Goal: Task Accomplishment & Management: Manage account settings

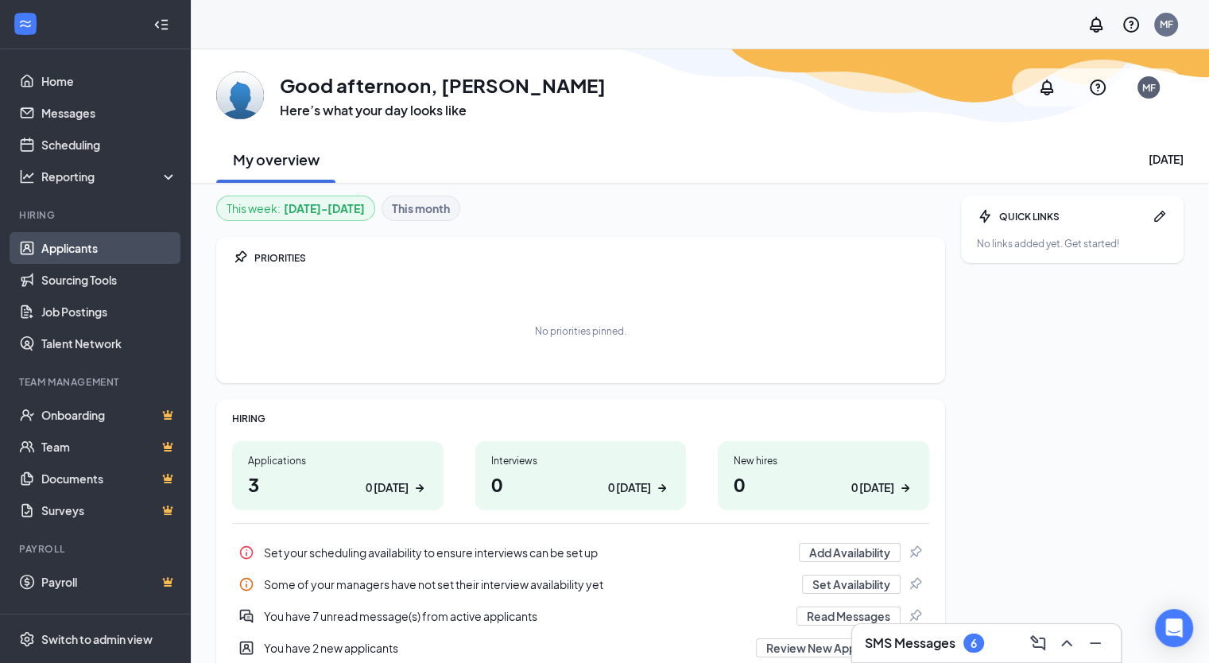
click at [86, 253] on link "Applicants" at bounding box center [109, 248] width 136 height 32
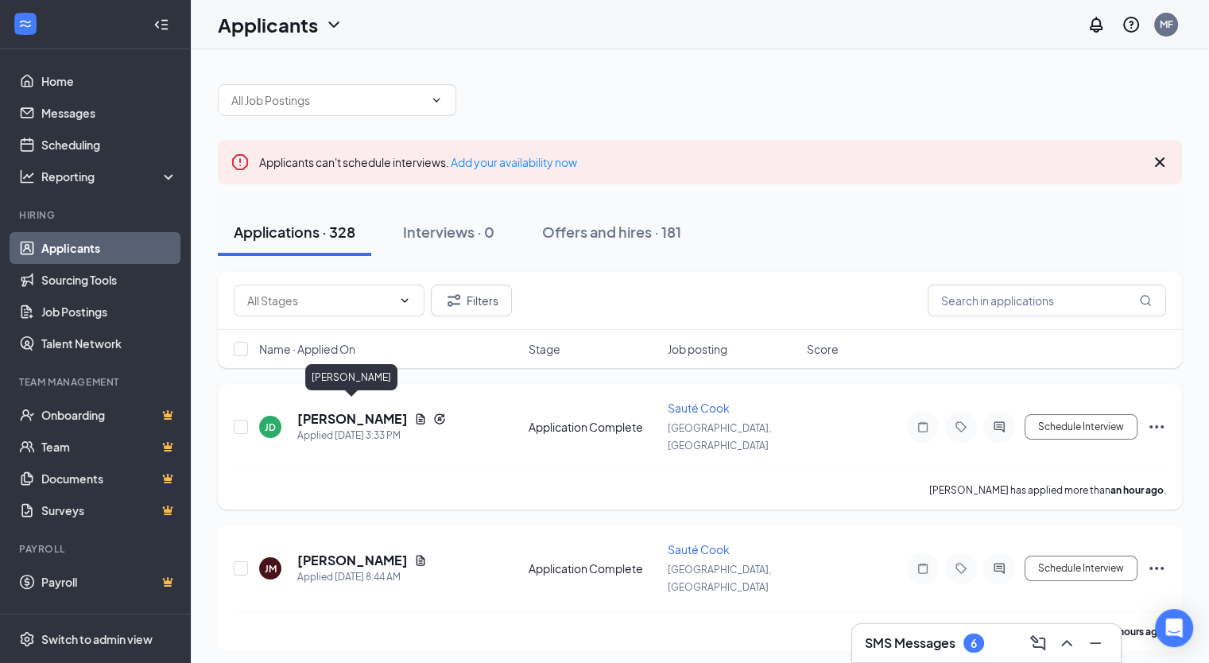
click at [377, 410] on h5 "[PERSON_NAME]" at bounding box center [352, 418] width 110 height 17
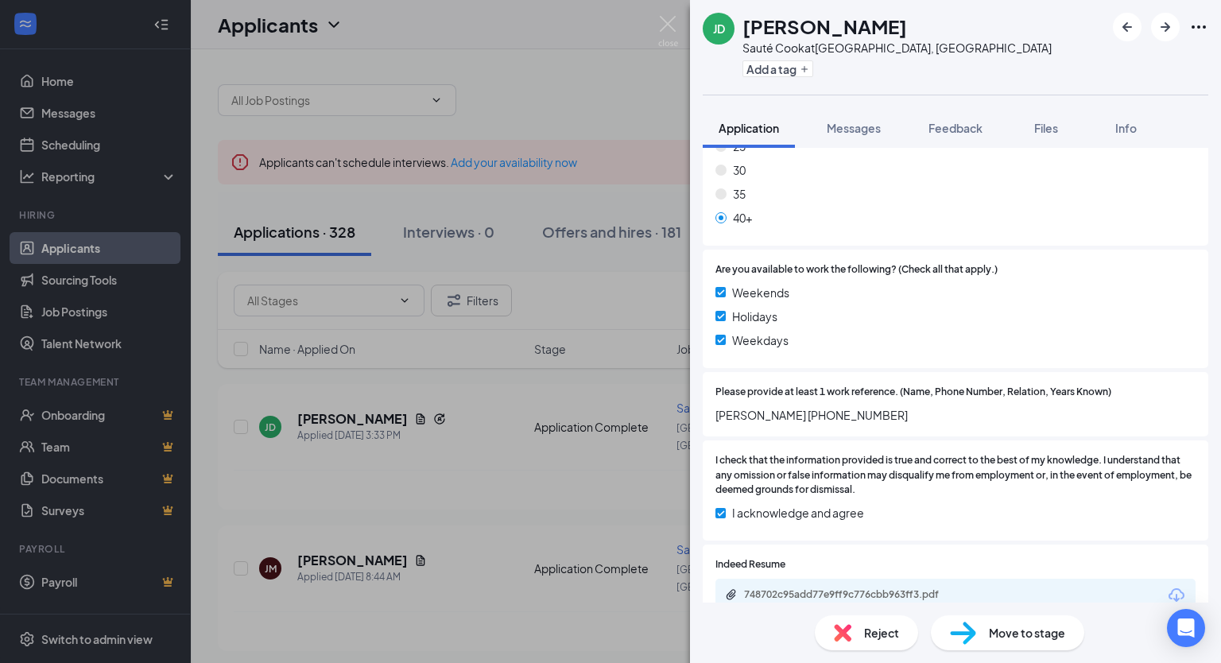
scroll to position [1130, 0]
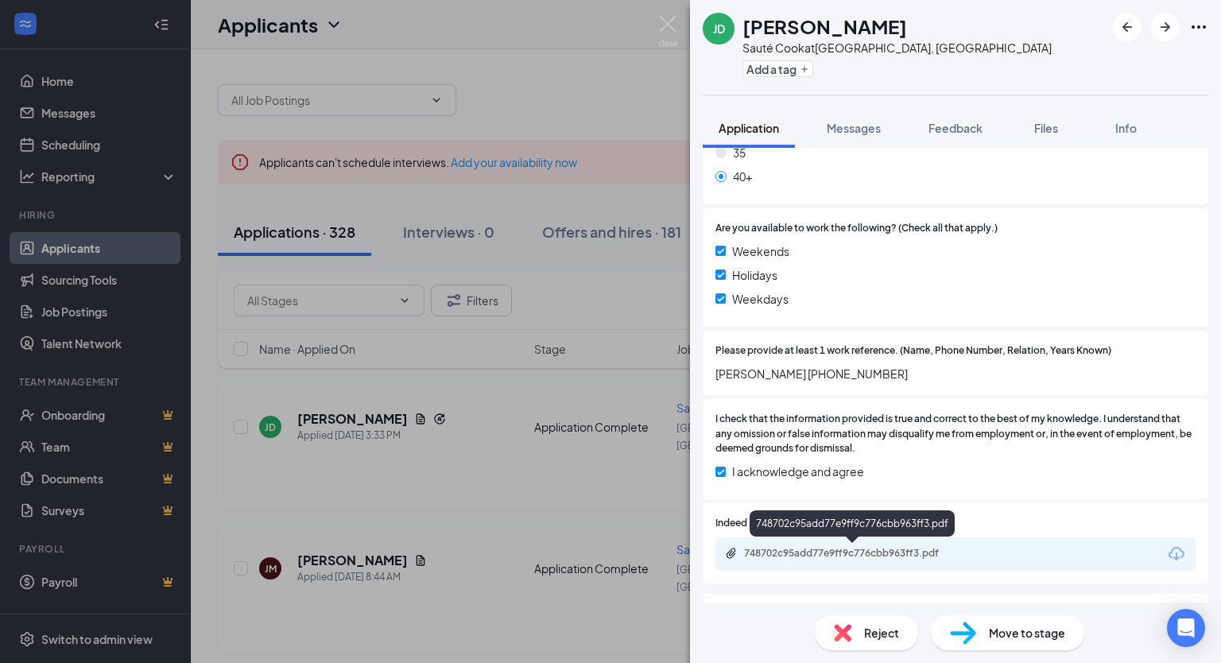
click at [799, 552] on div "748702c95add77e9ff9c776cbb963ff3.pdf" at bounding box center [855, 553] width 223 height 13
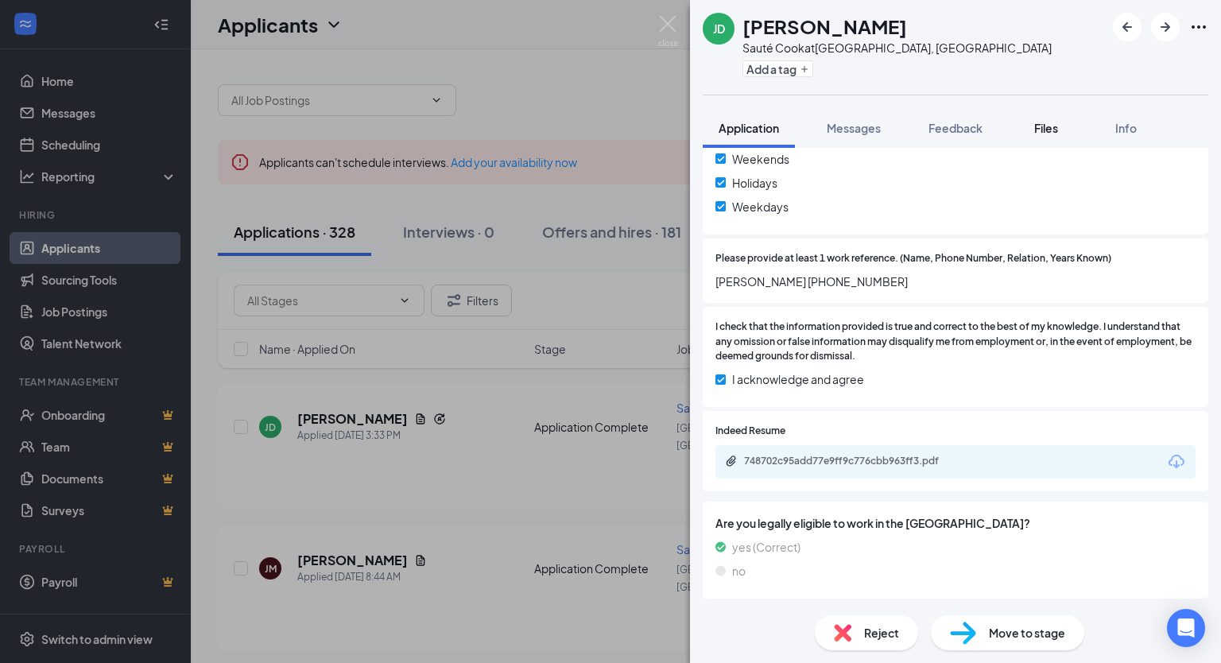
click at [1060, 120] on div "Files" at bounding box center [1046, 128] width 32 height 16
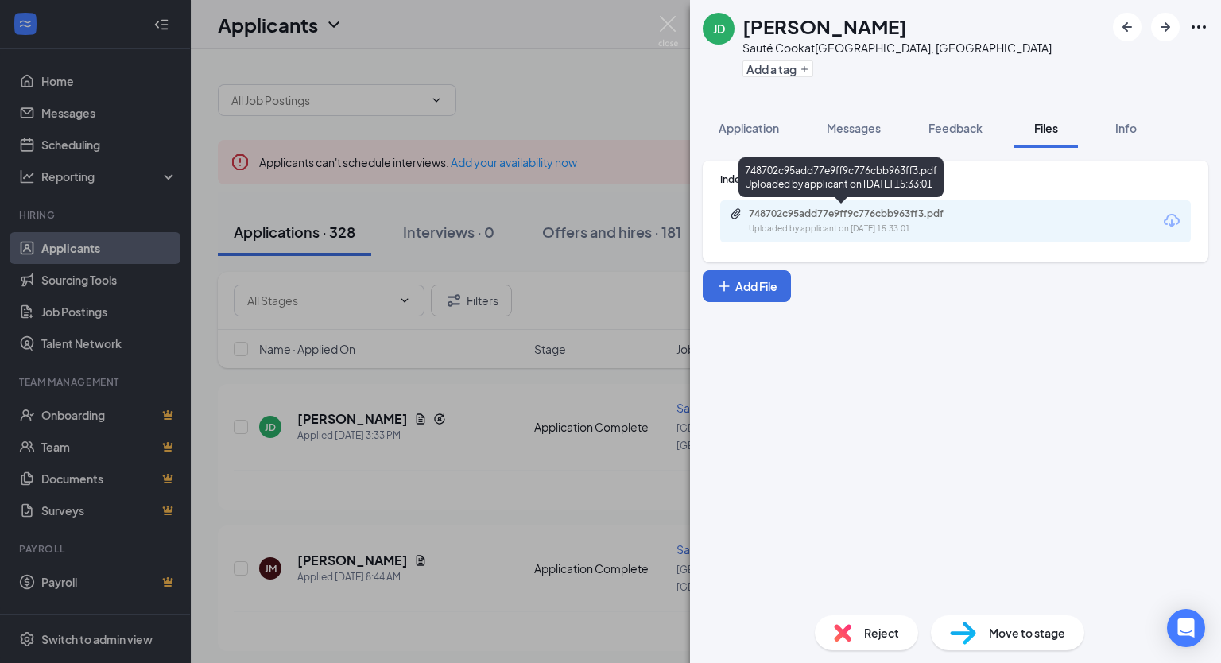
click at [940, 223] on div "Uploaded by applicant on [DATE] 15:33:01" at bounding box center [868, 229] width 238 height 13
